Goal: Information Seeking & Learning: Check status

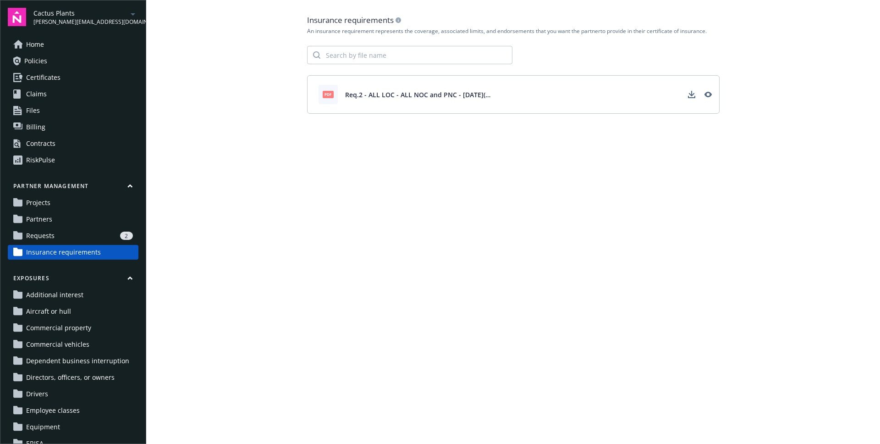
click at [49, 237] on span "Requests" at bounding box center [40, 235] width 28 height 15
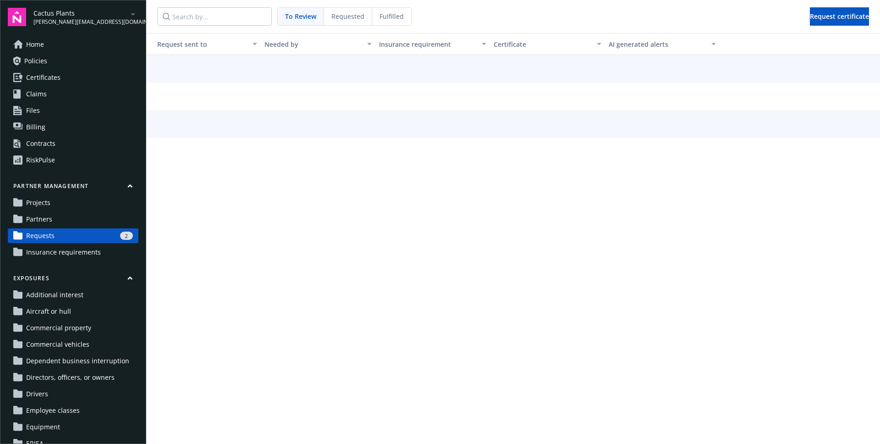
click at [52, 226] on link "Partners" at bounding box center [73, 219] width 131 height 15
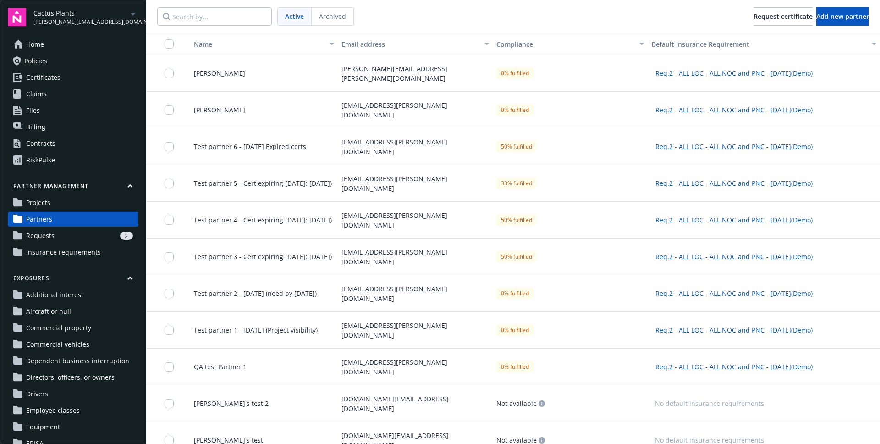
click at [50, 206] on link "Projects" at bounding box center [73, 202] width 131 height 15
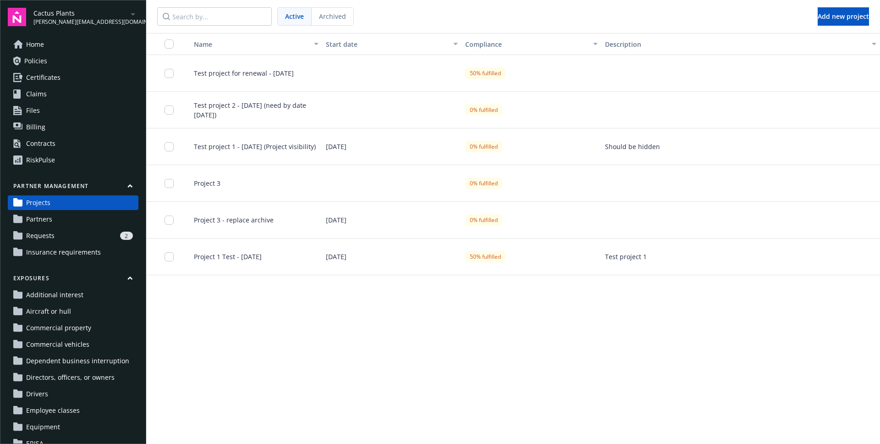
click at [271, 77] on span "Test project for renewal - [DATE]" at bounding box center [240, 73] width 107 height 10
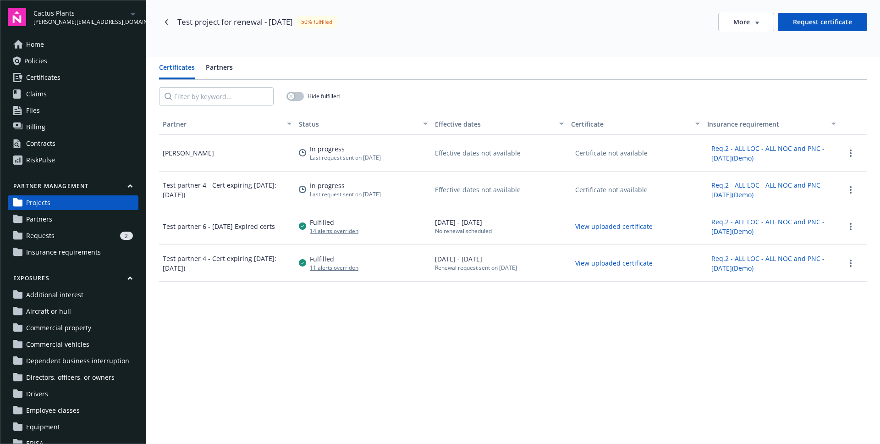
click at [377, 253] on div "Fulfilled 11 alerts overriden" at bounding box center [363, 263] width 136 height 37
drag, startPoint x: 693, startPoint y: 143, endPoint x: 761, endPoint y: 160, distance: 69.7
click at [761, 160] on div "[PERSON_NAME] In progress Last request sent on [DATE] Effective dates not avail…" at bounding box center [513, 153] width 708 height 37
copy div "Certificate not available Req.2 - ALL LOC - ALL NOC and PNC - [DATE](Demo)"
